Goal: Check status: Check status

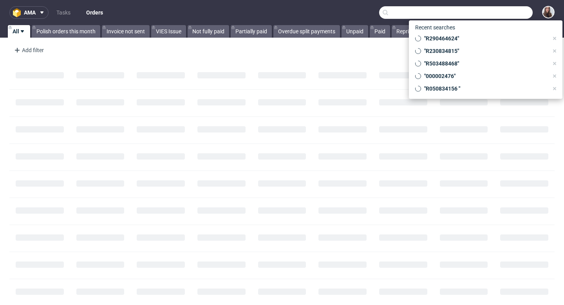
click at [488, 11] on input "text" at bounding box center [455, 12] width 153 height 13
paste input "R503488468"
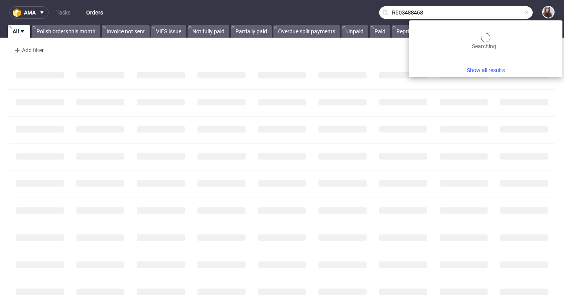
type input "R503488468"
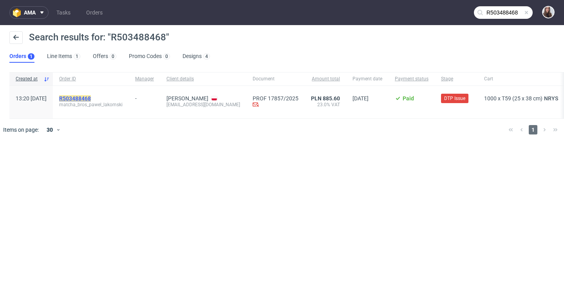
click at [91, 97] on mark "R503488468" at bounding box center [75, 98] width 32 height 6
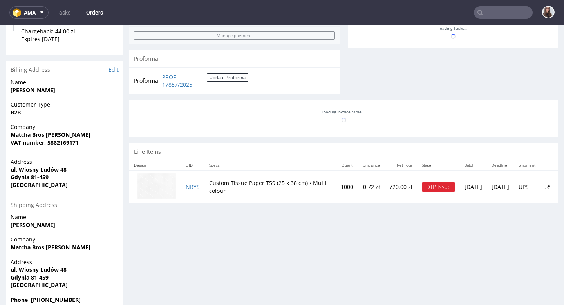
scroll to position [322, 0]
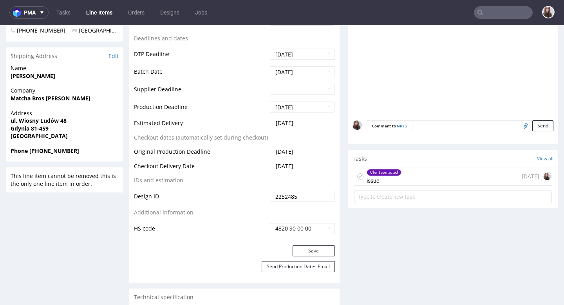
scroll to position [310, 0]
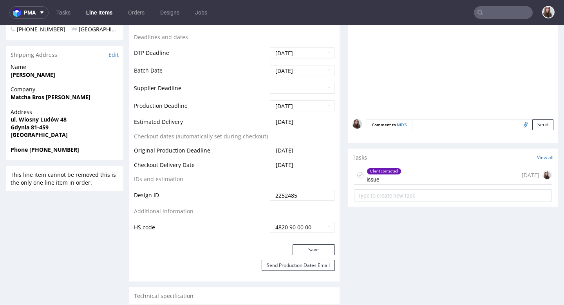
click at [380, 173] on div "Client contacted" at bounding box center [384, 171] width 34 height 6
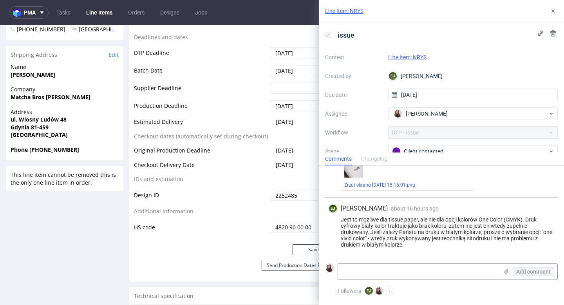
scroll to position [186, 0]
click at [379, 272] on textarea at bounding box center [418, 271] width 160 height 16
type textarea "Klientka zgadza sie na one vivid color"
click at [529, 270] on span "Add comment" at bounding box center [533, 271] width 34 height 5
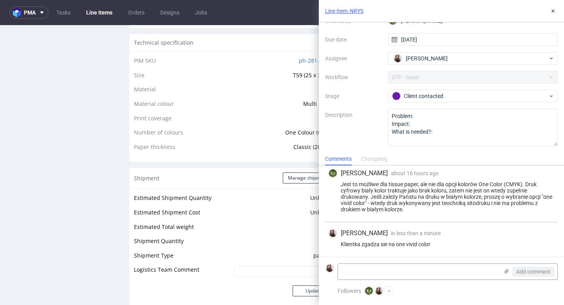
scroll to position [565, 0]
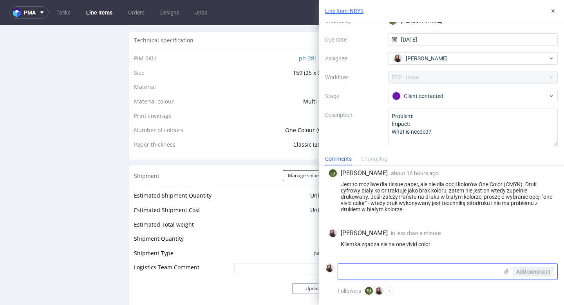
click at [376, 272] on textarea at bounding box center [418, 271] width 160 height 16
type textarea "czy zmienic SKU?"
click at [529, 269] on span "Add comment" at bounding box center [533, 271] width 34 height 5
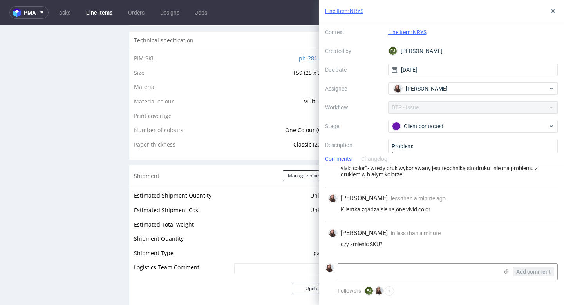
scroll to position [0, 0]
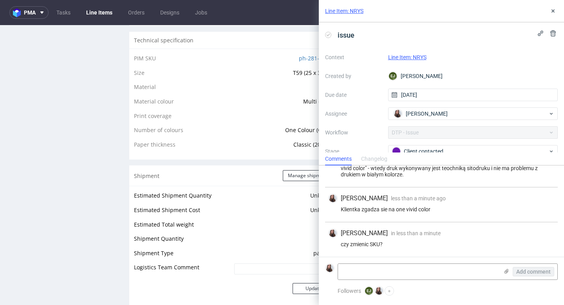
click at [351, 11] on link "Line Item: NRYS" at bounding box center [344, 11] width 38 height 8
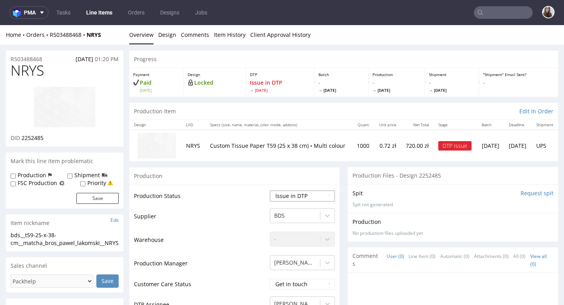
click at [300, 195] on select "Waiting for Artwork Waiting for Diecut Waiting for Mockup Waiting for DTP Waiti…" at bounding box center [302, 195] width 65 height 11
select select "back_for_dtp"
click at [270, 190] on select "Waiting for Artwork Waiting for Diecut Waiting for Mockup Waiting for DTP Waiti…" at bounding box center [302, 195] width 65 height 11
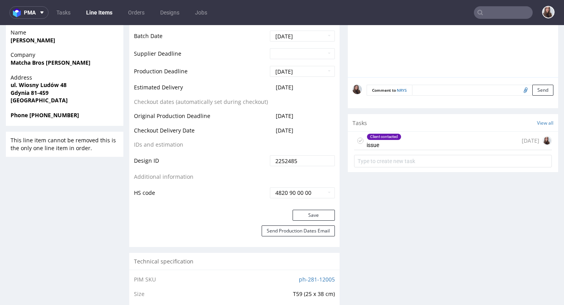
scroll to position [346, 0]
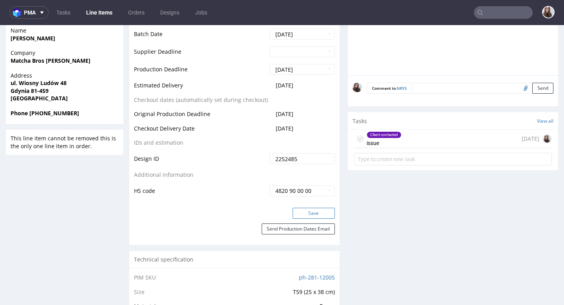
click at [307, 209] on button "Save" at bounding box center [313, 212] width 42 height 11
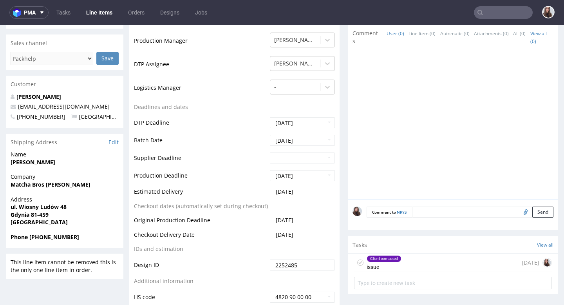
scroll to position [0, 0]
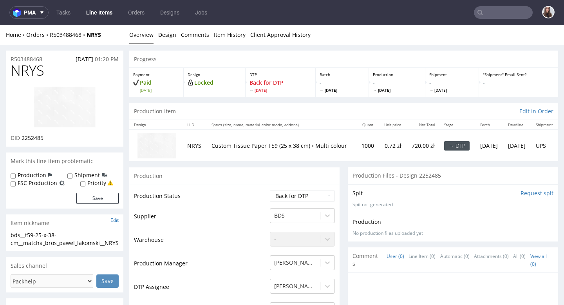
click at [494, 14] on input "text" at bounding box center [503, 12] width 59 height 13
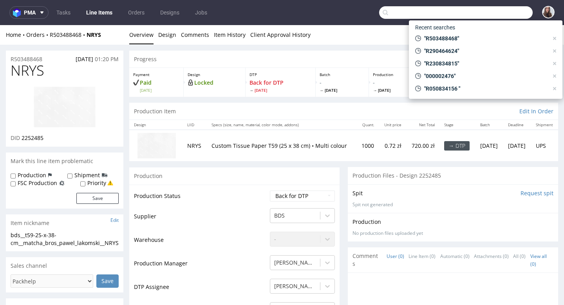
paste input "R924918682"
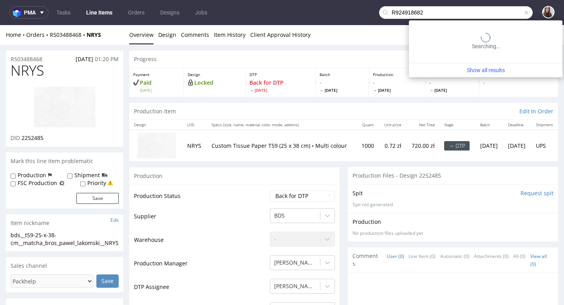
type input "R924918682"
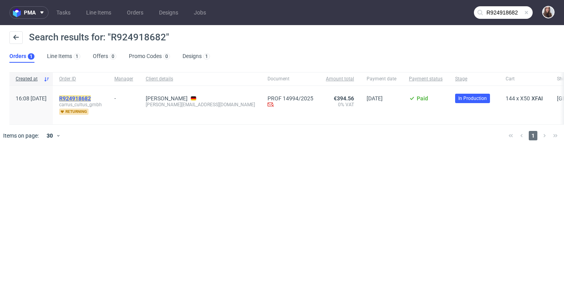
click at [91, 97] on mark "R924918682" at bounding box center [75, 98] width 32 height 6
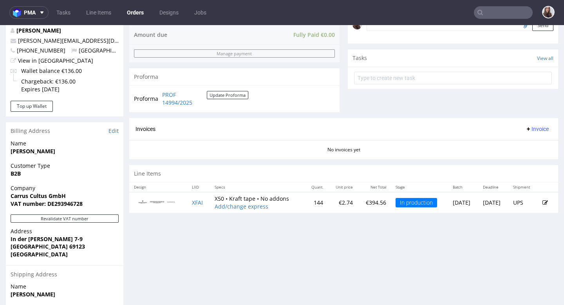
scroll to position [257, 0]
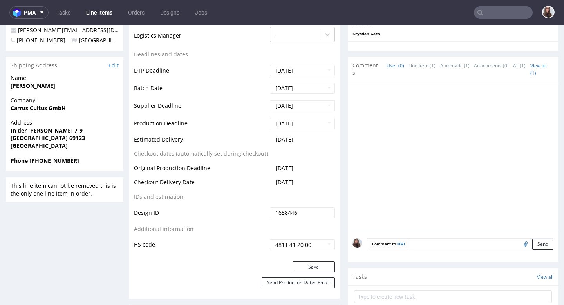
scroll to position [257, 0]
drag, startPoint x: 303, startPoint y: 140, endPoint x: 272, endPoint y: 139, distance: 31.7
click at [272, 139] on td "2025-08-14" at bounding box center [301, 142] width 67 height 14
copy span "2025-08-14"
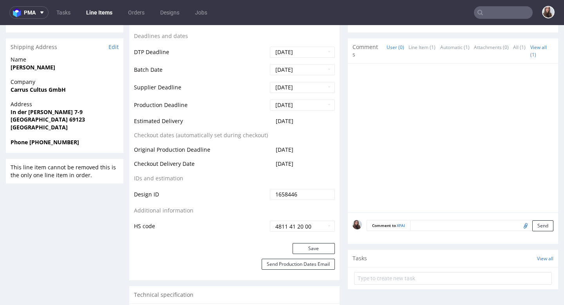
scroll to position [281, 0]
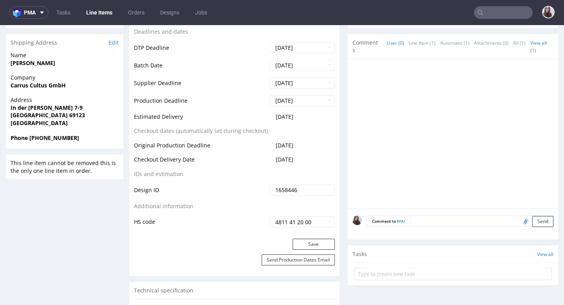
drag, startPoint x: 134, startPoint y: 115, endPoint x: 306, endPoint y: 115, distance: 172.6
click at [306, 115] on tr "Estimated Delivery 2025-08-14" at bounding box center [234, 119] width 201 height 14
copy tr "Estimated Delivery 2025-08-14"
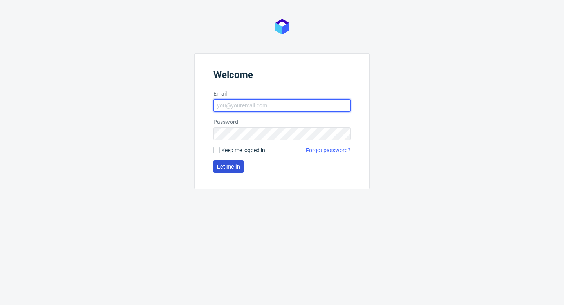
type input "sandra.beska@packhelp.com"
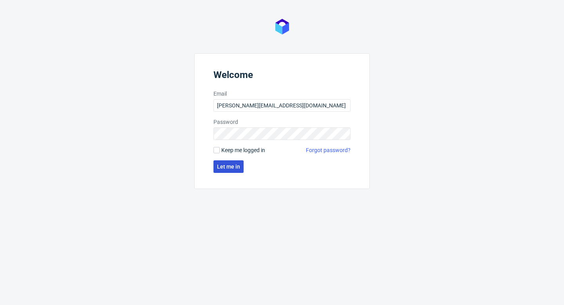
click at [229, 166] on span "Let me in" at bounding box center [228, 166] width 23 height 5
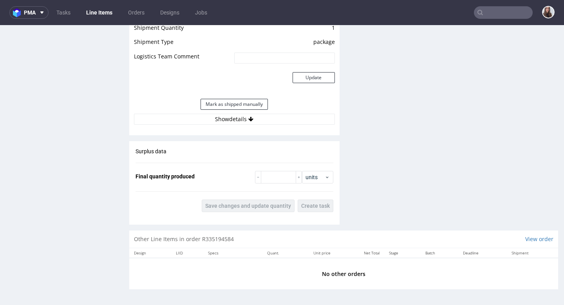
scroll to position [2, 0]
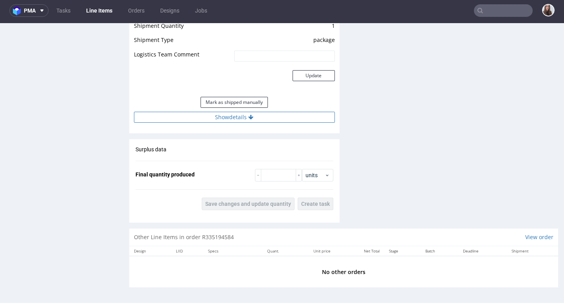
click at [237, 118] on button "Show details" at bounding box center [234, 117] width 201 height 11
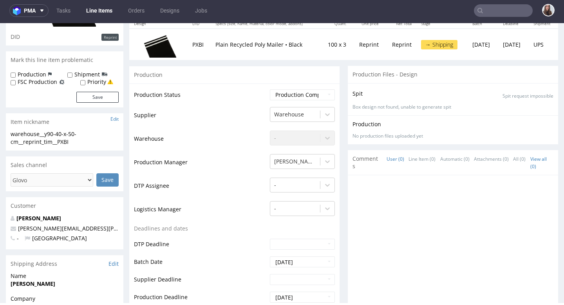
scroll to position [0, 0]
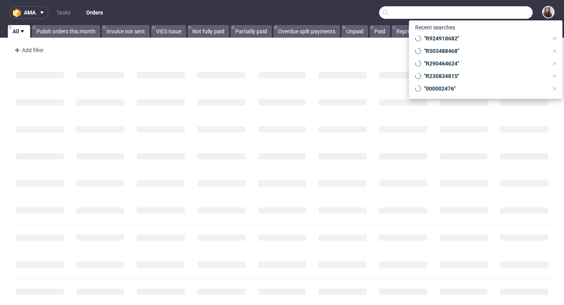
click at [484, 14] on input "text" at bounding box center [455, 12] width 153 height 13
paste input "R386808460"
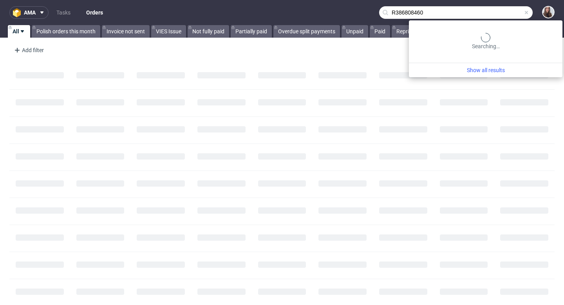
type input "R386808460"
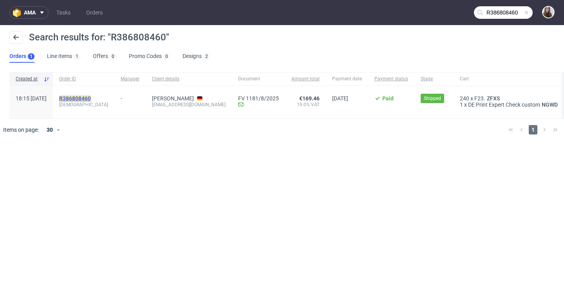
click at [91, 95] on mark "R386808460" at bounding box center [75, 98] width 32 height 6
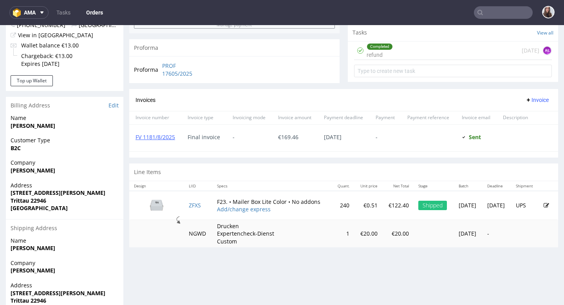
scroll to position [321, 0]
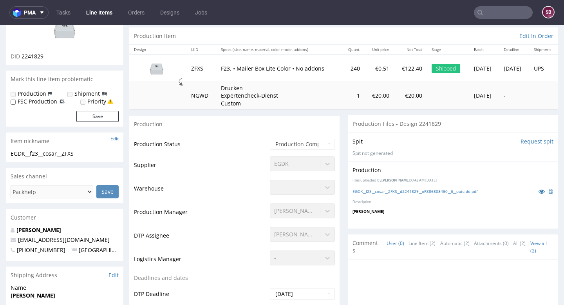
scroll to position [77, 0]
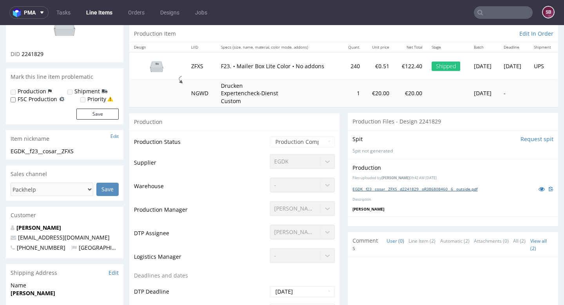
click at [393, 186] on link "EGDK__f23__cosar__ZFXS__d2241829__oR386808460__6__outside.pdf" at bounding box center [414, 188] width 125 height 5
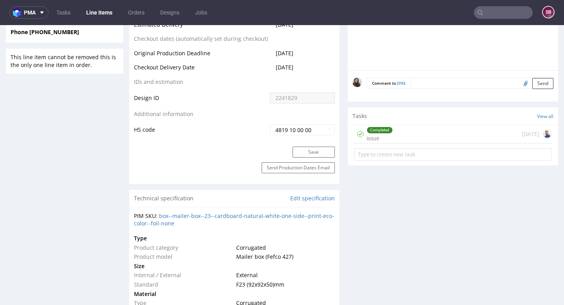
scroll to position [414, 0]
click at [415, 130] on div "Completed issue [DATE]" at bounding box center [453, 133] width 198 height 18
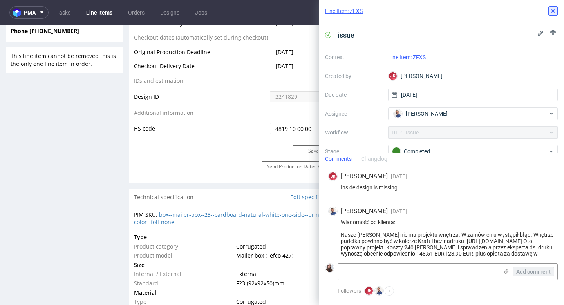
click at [555, 9] on icon at bounding box center [553, 11] width 6 height 6
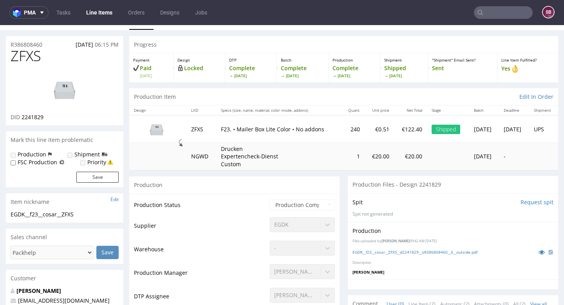
scroll to position [17, 0]
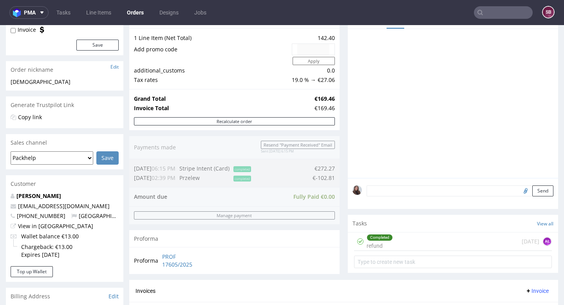
scroll to position [130, 0]
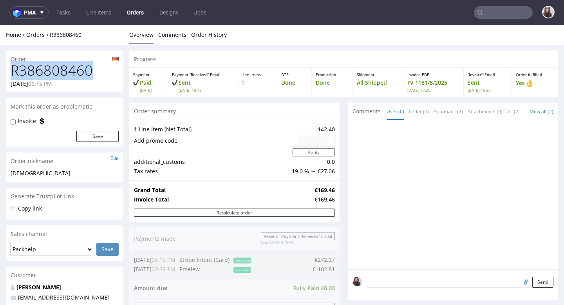
drag, startPoint x: 99, startPoint y: 72, endPoint x: 12, endPoint y: 72, distance: 87.3
click at [12, 72] on h1 "R386808460" at bounding box center [65, 71] width 108 height 16
copy h1 "R386808460"
